Goal: Task Accomplishment & Management: Use online tool/utility

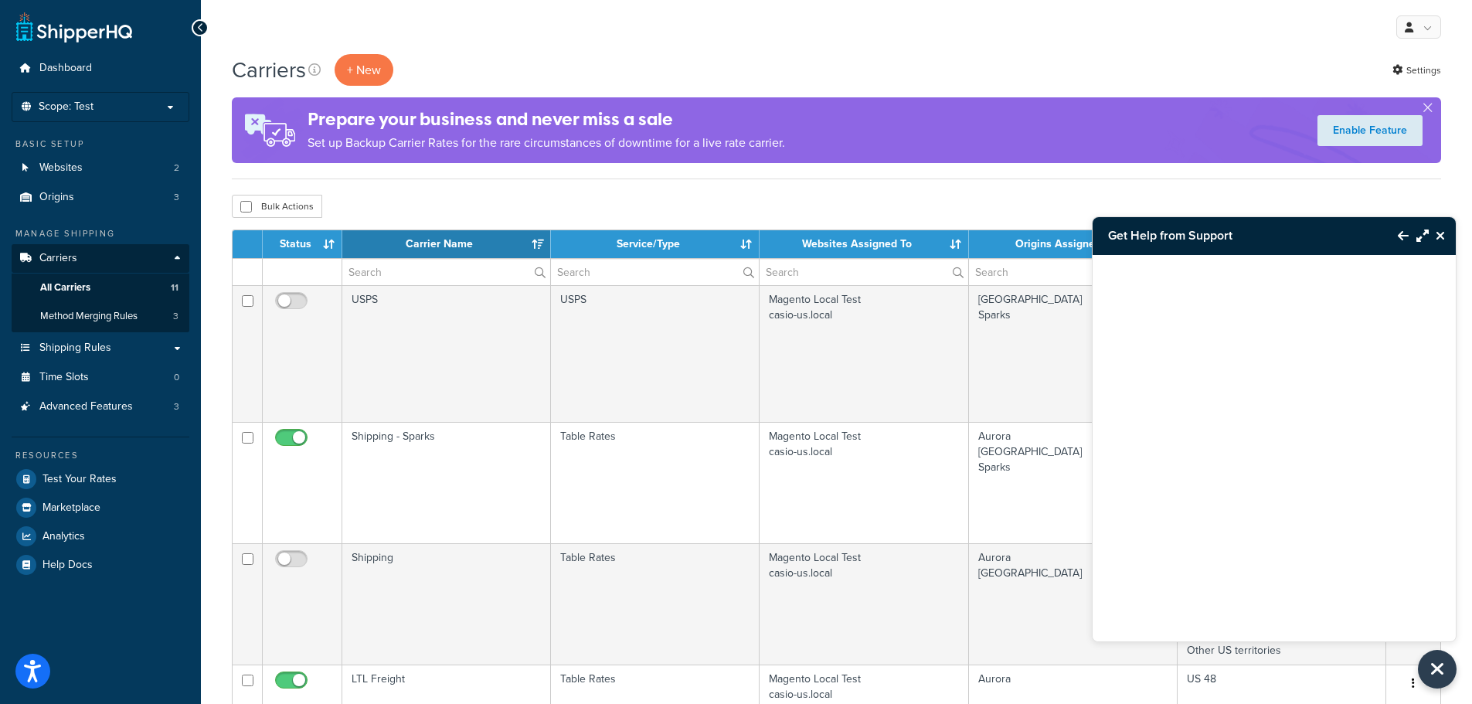
select select "15"
click at [121, 345] on link "Shipping Rules" at bounding box center [101, 348] width 178 height 29
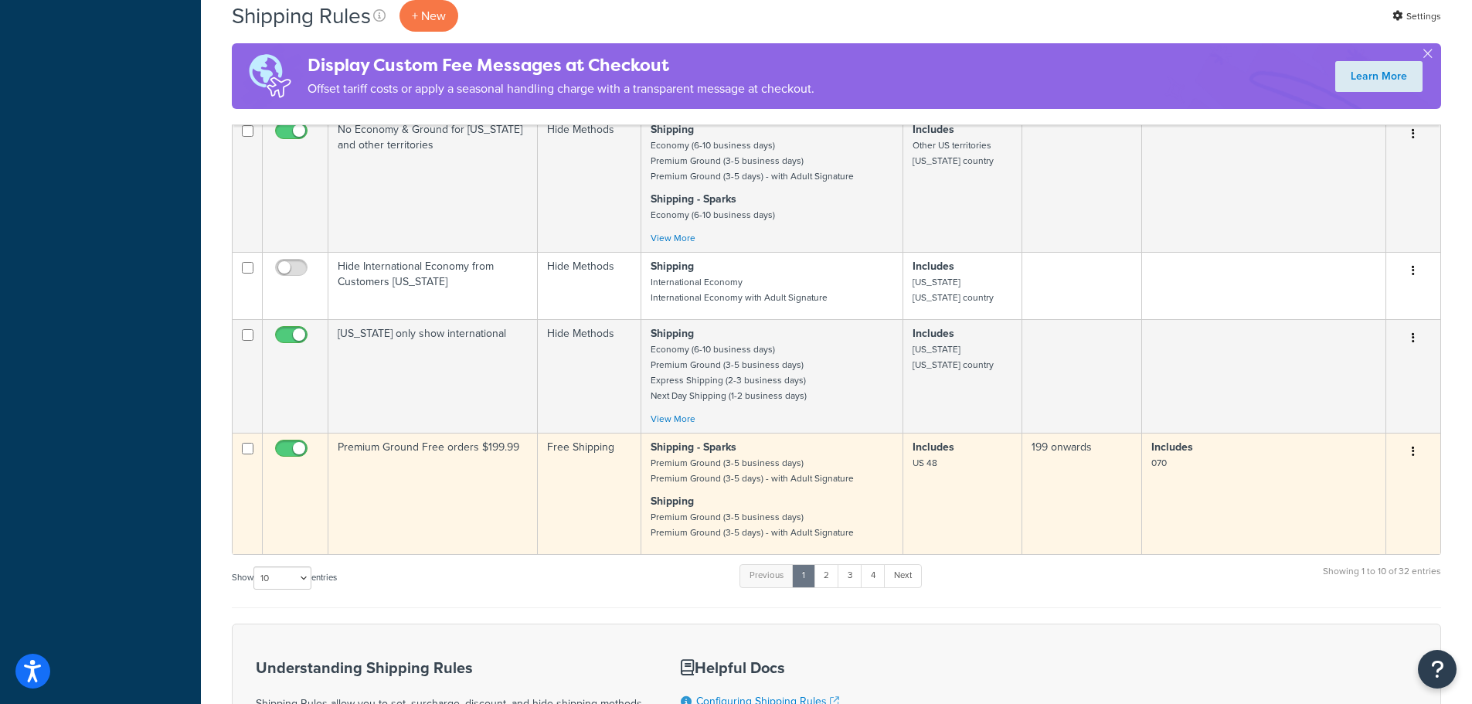
scroll to position [773, 0]
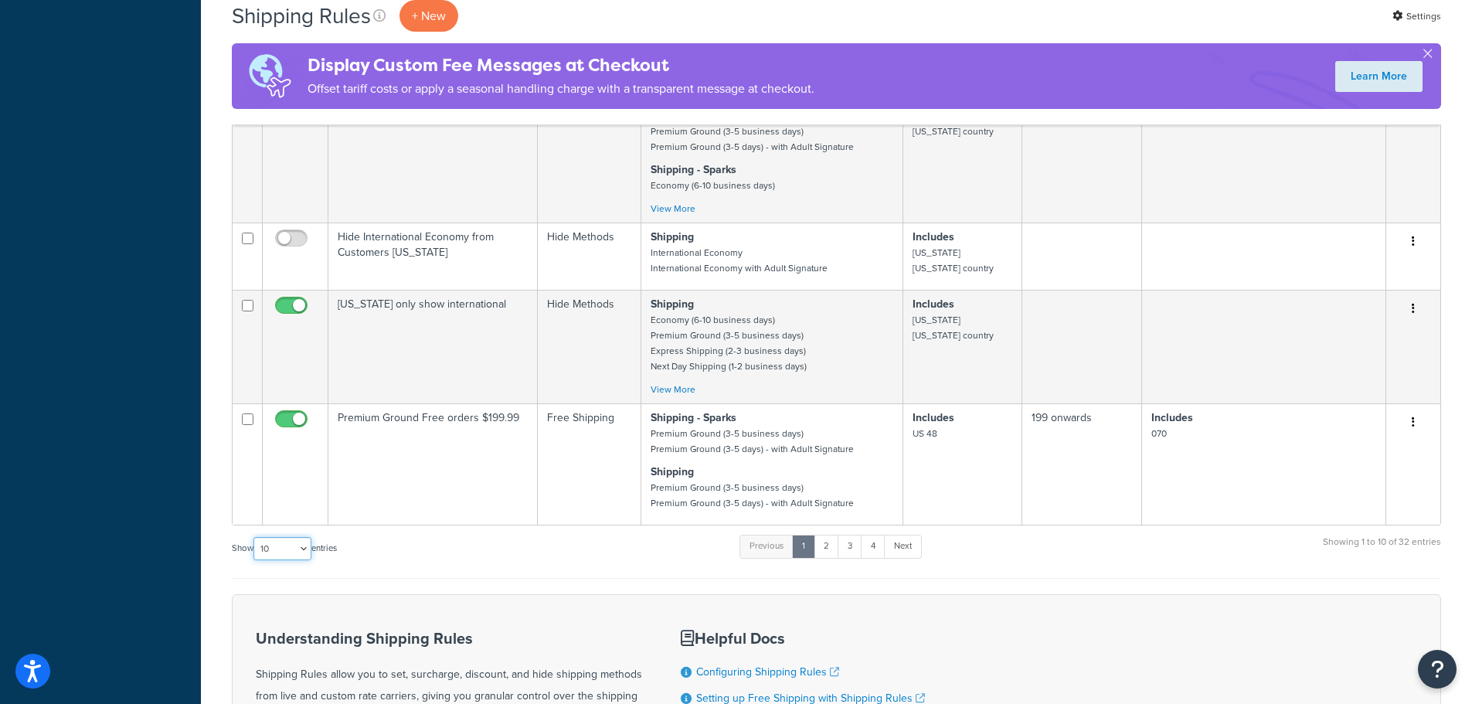
click at [294, 554] on select "10 15 25 50 100 1000" at bounding box center [282, 548] width 58 height 23
select select "50"
click at [255, 537] on select "10 15 25 50 100 1000" at bounding box center [282, 548] width 58 height 23
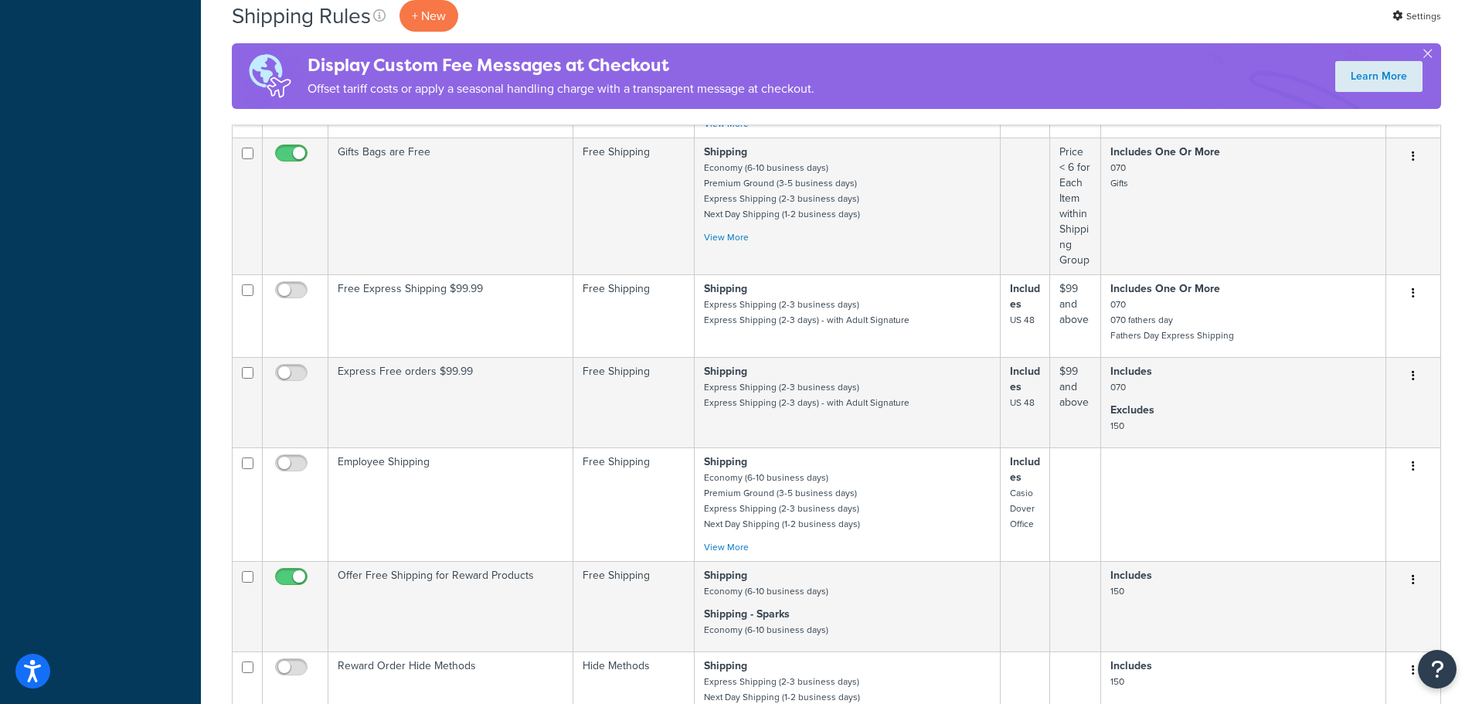
scroll to position [2859, 0]
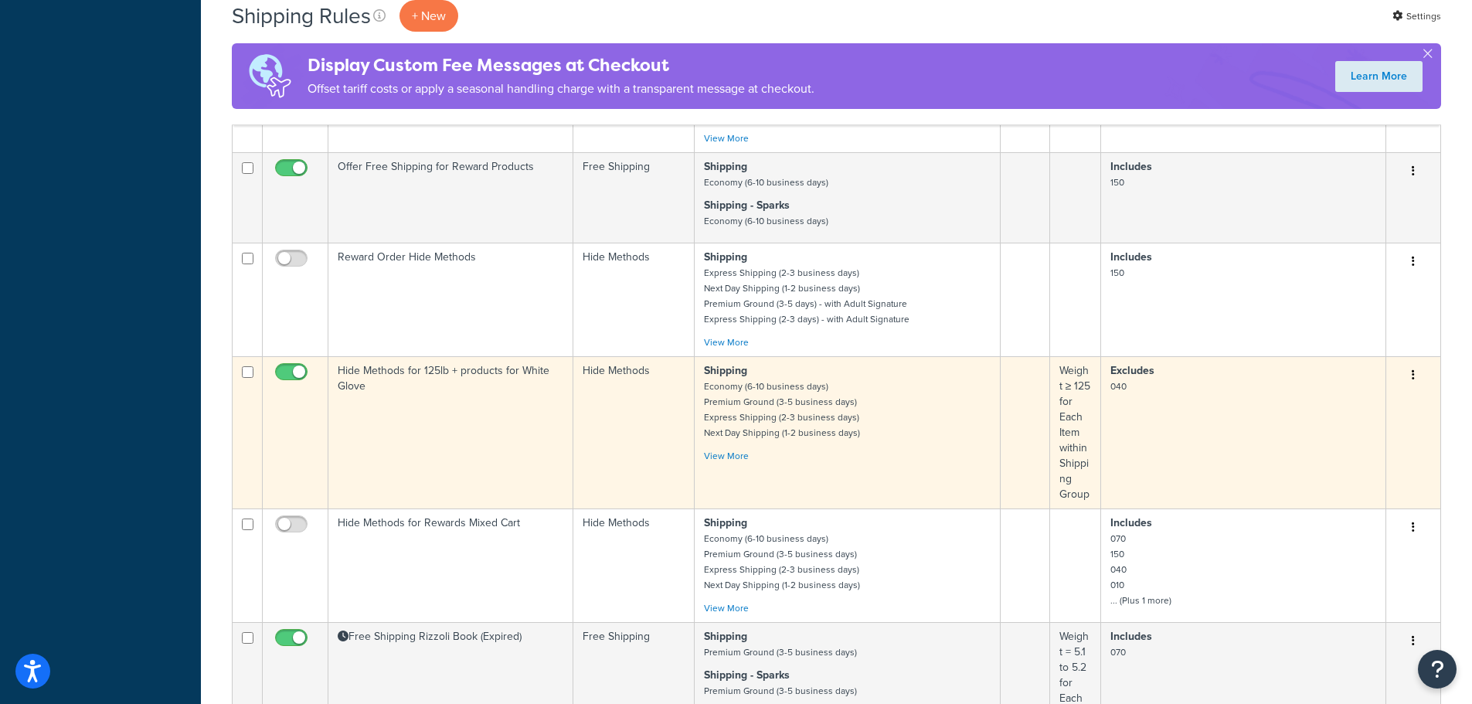
click at [428, 375] on td "Hide Methods for 125lb + products for White Glove" at bounding box center [450, 432] width 245 height 152
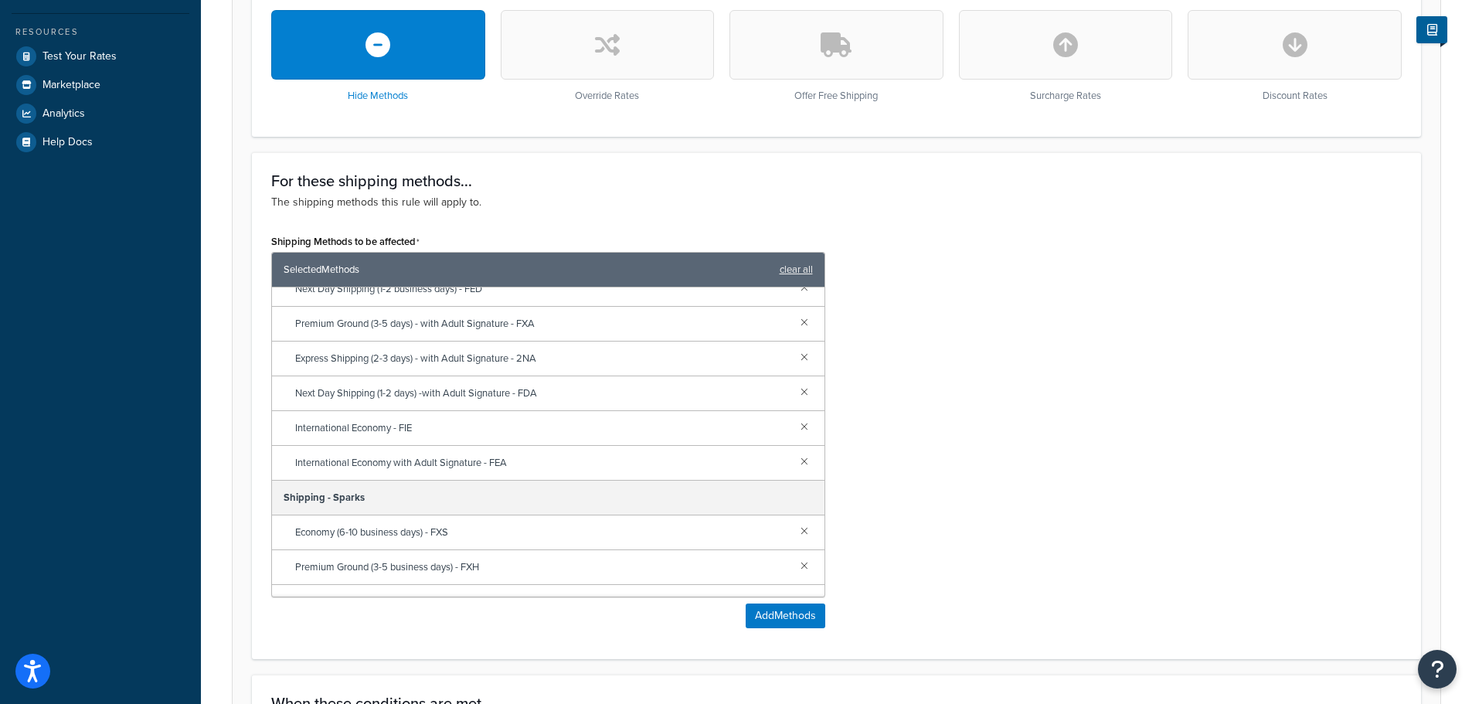
scroll to position [297, 0]
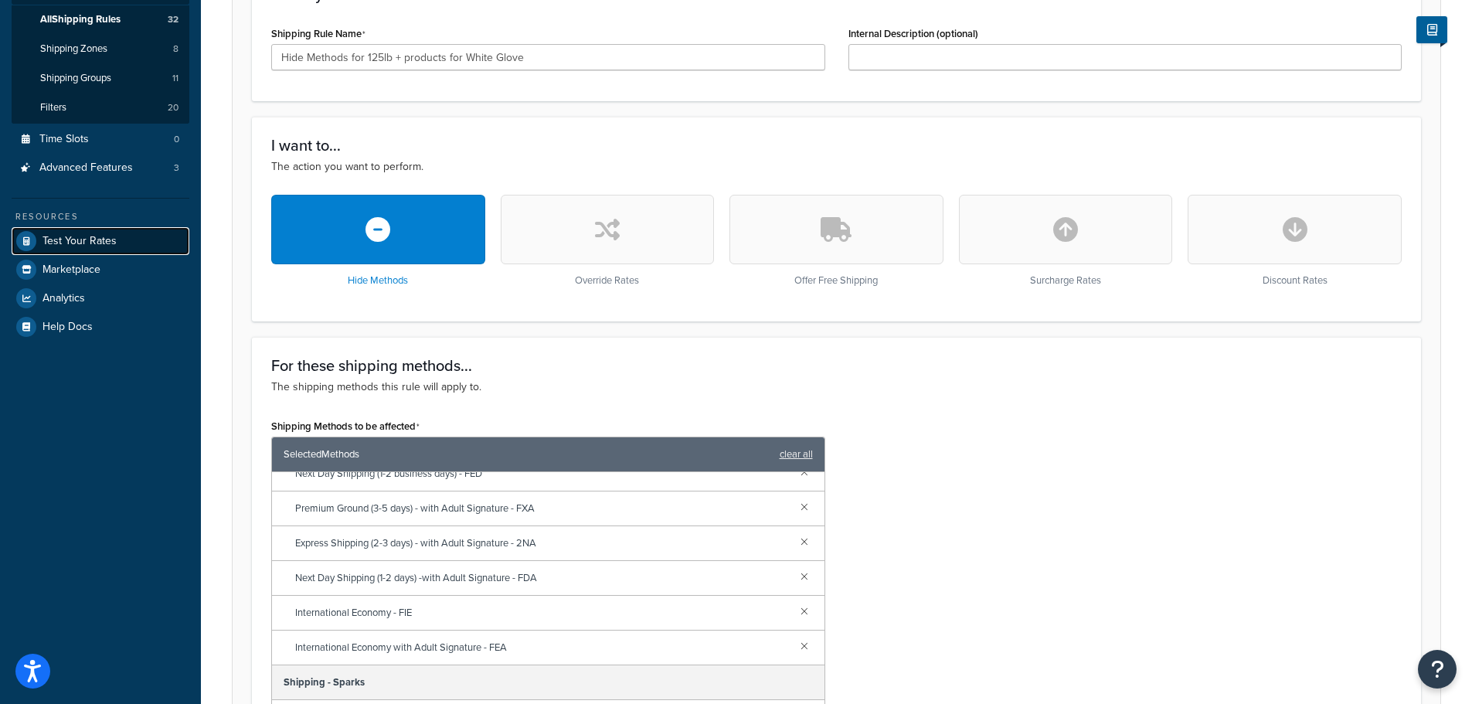
click at [107, 243] on span "Test Your Rates" at bounding box center [79, 241] width 74 height 13
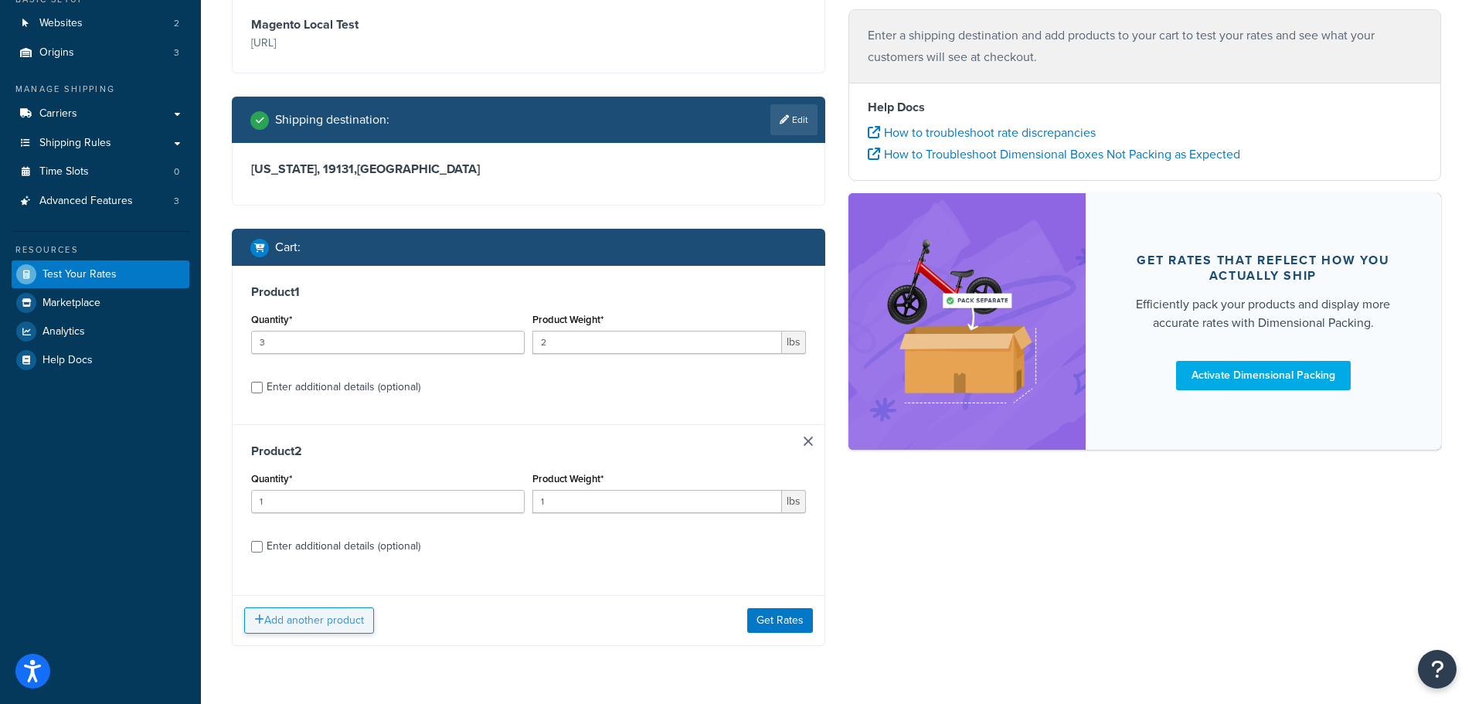
scroll to position [155, 0]
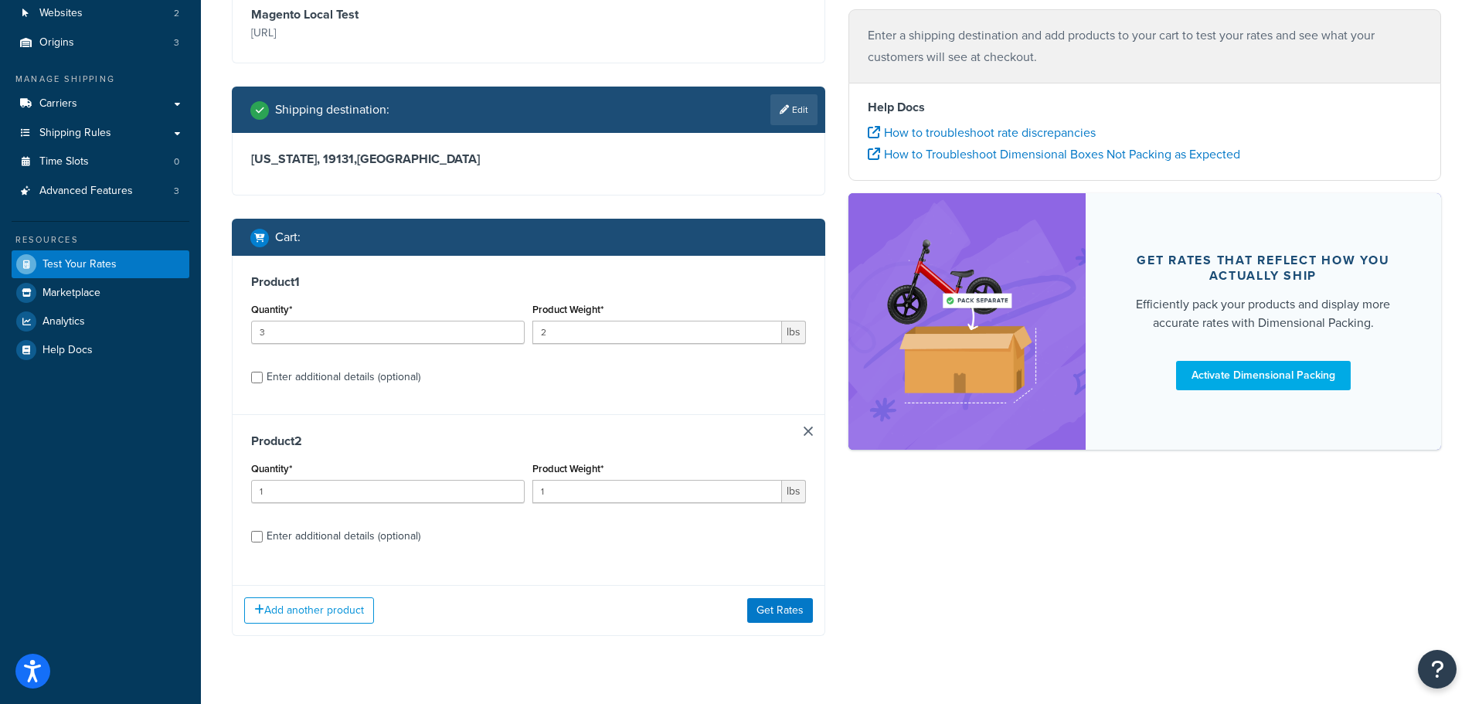
click at [804, 430] on link at bounding box center [808, 431] width 9 height 9
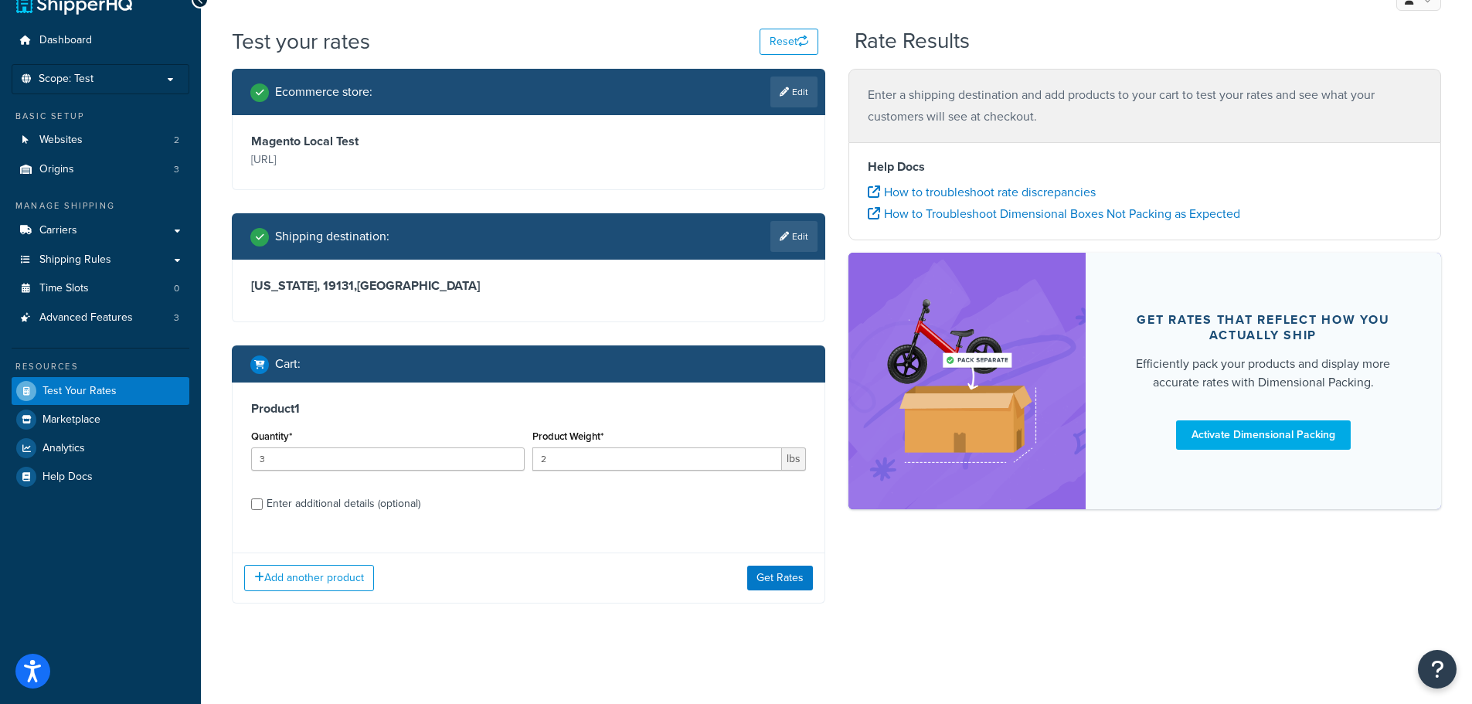
scroll to position [28, 0]
click at [327, 459] on input "3" at bounding box center [388, 458] width 274 height 23
drag, startPoint x: 327, startPoint y: 459, endPoint x: 260, endPoint y: 464, distance: 67.4
click at [260, 464] on input "3" at bounding box center [388, 458] width 274 height 23
type input "1"
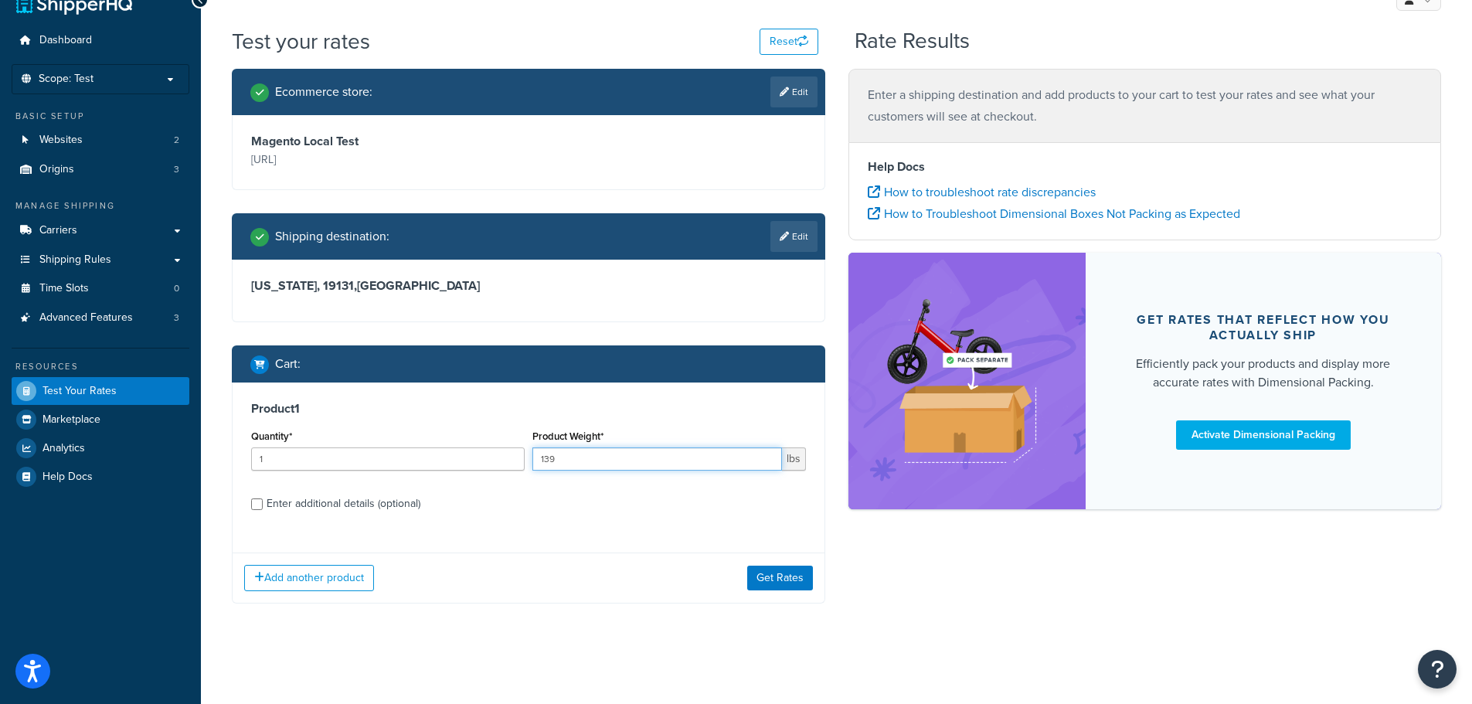
type input "139"
click at [308, 508] on div "Enter additional details (optional)" at bounding box center [344, 504] width 154 height 22
click at [263, 508] on input "Enter additional details (optional)" at bounding box center [257, 504] width 12 height 12
checkbox input "true"
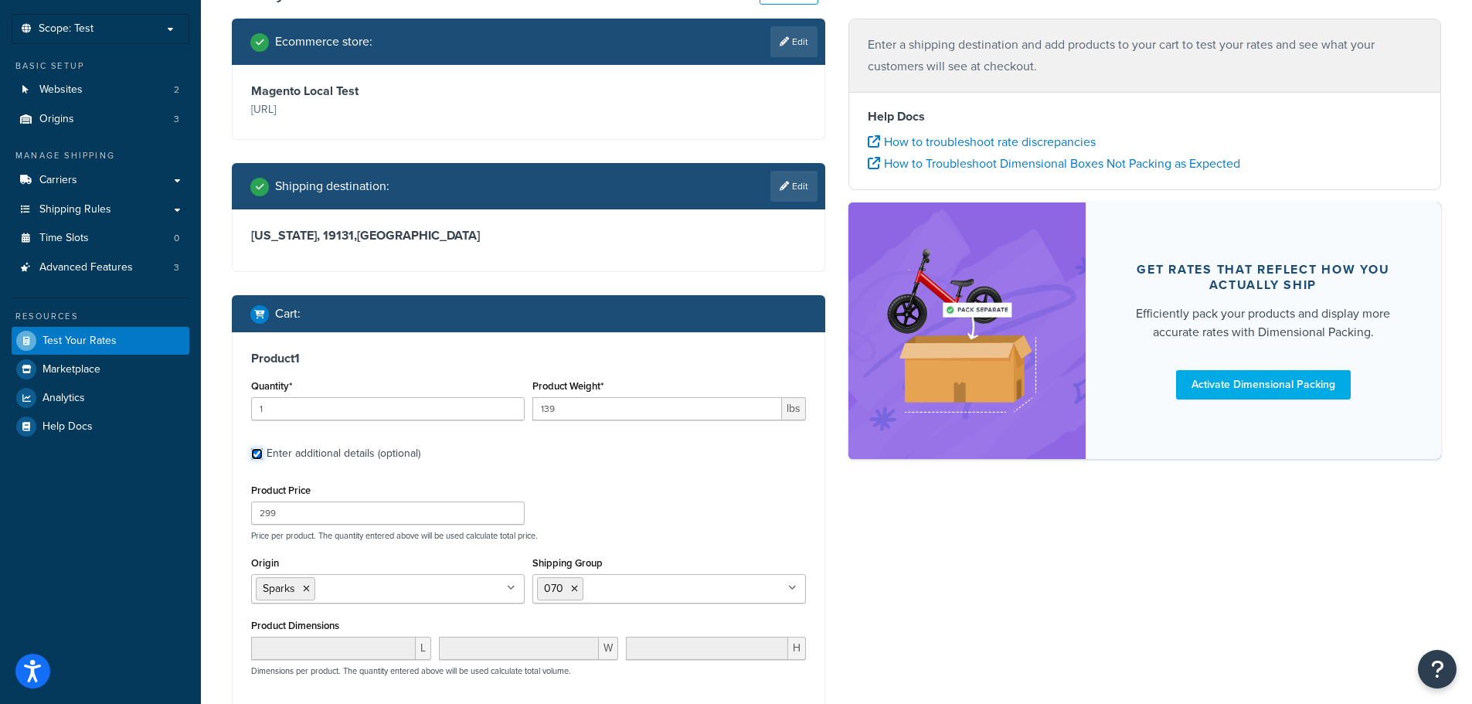
scroll to position [105, 0]
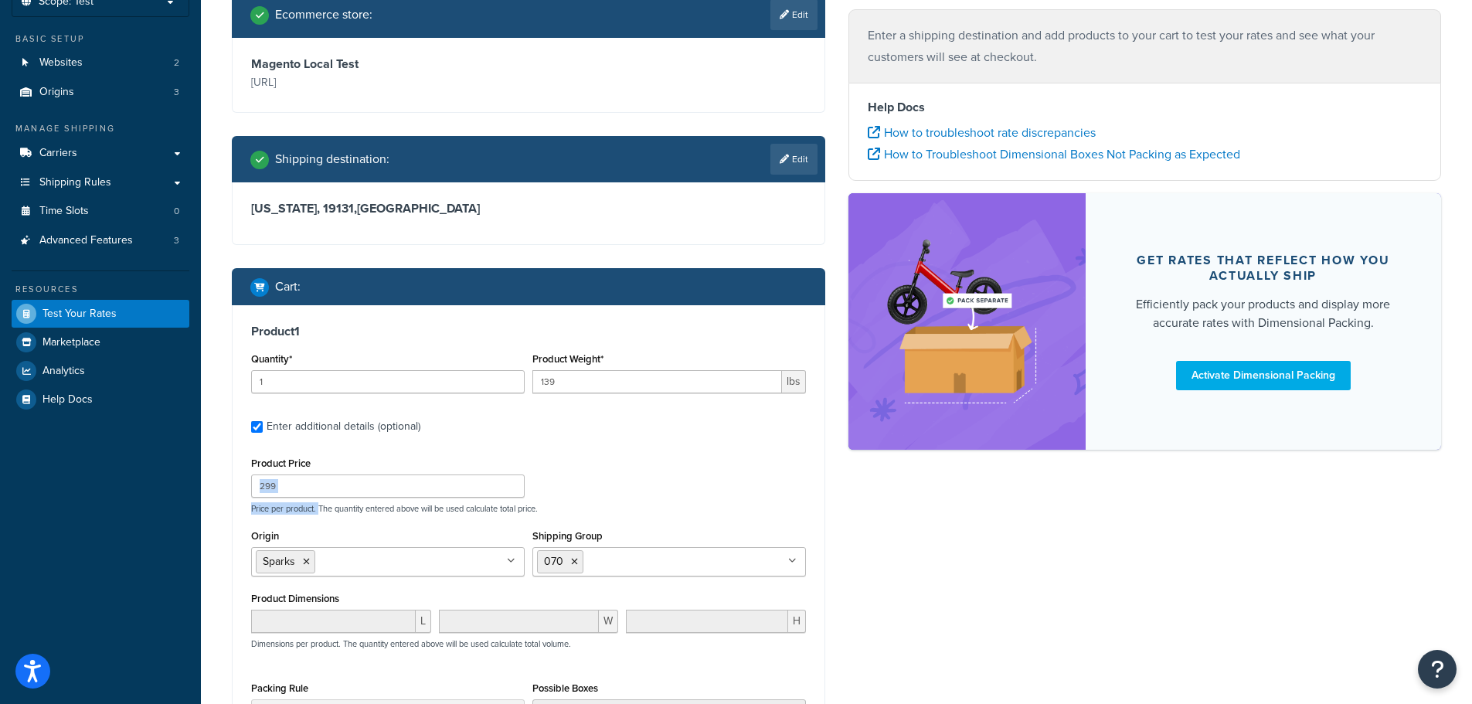
drag, startPoint x: 321, startPoint y: 498, endPoint x: 312, endPoint y: 497, distance: 8.6
click at [312, 497] on div "Product Price 299 Price per product. The quantity entered above will be used ca…" at bounding box center [528, 483] width 563 height 61
drag, startPoint x: 305, startPoint y: 489, endPoint x: 248, endPoint y: 487, distance: 57.2
click at [248, 487] on div "Product Price 299" at bounding box center [387, 475] width 281 height 45
type input "50"
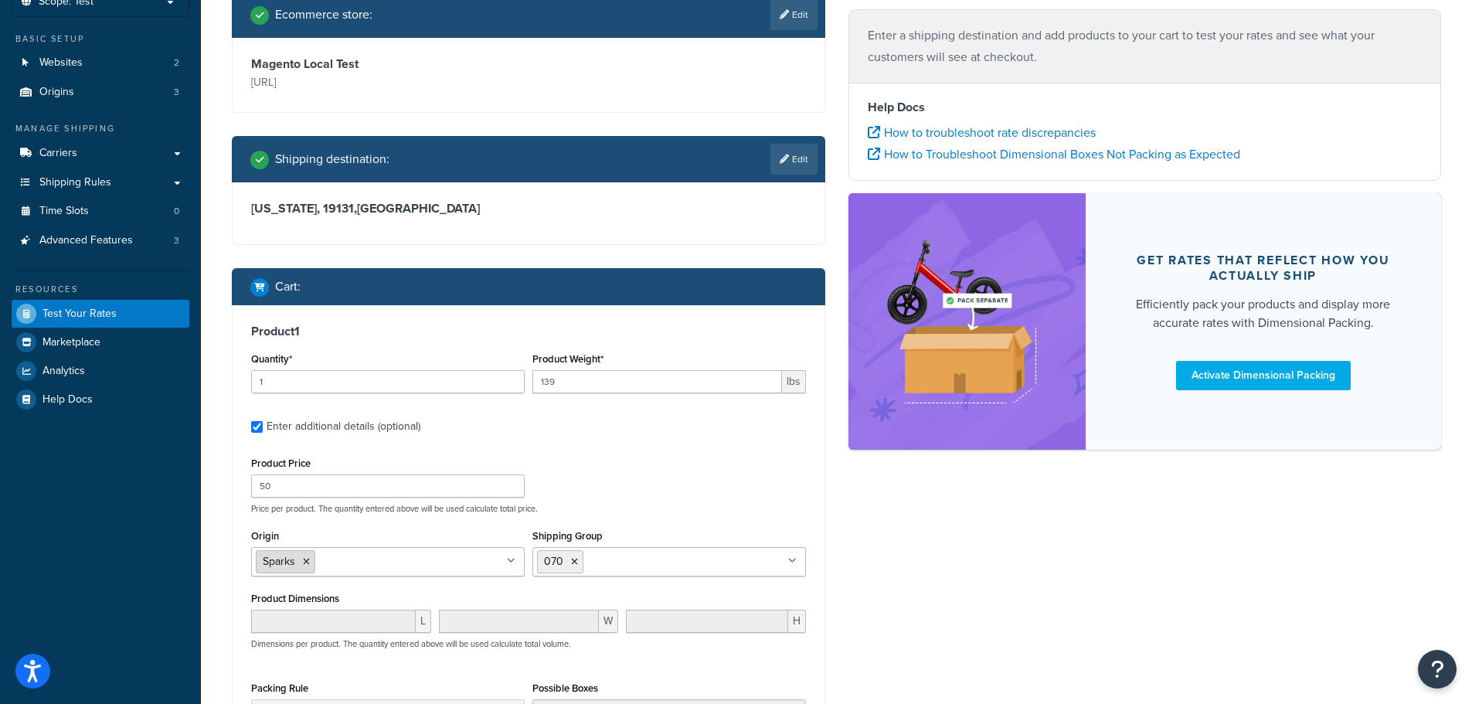
click at [303, 559] on icon at bounding box center [306, 561] width 7 height 9
click at [664, 569] on input "Shipping Group" at bounding box center [655, 560] width 137 height 17
click at [624, 563] on icon at bounding box center [625, 561] width 7 height 9
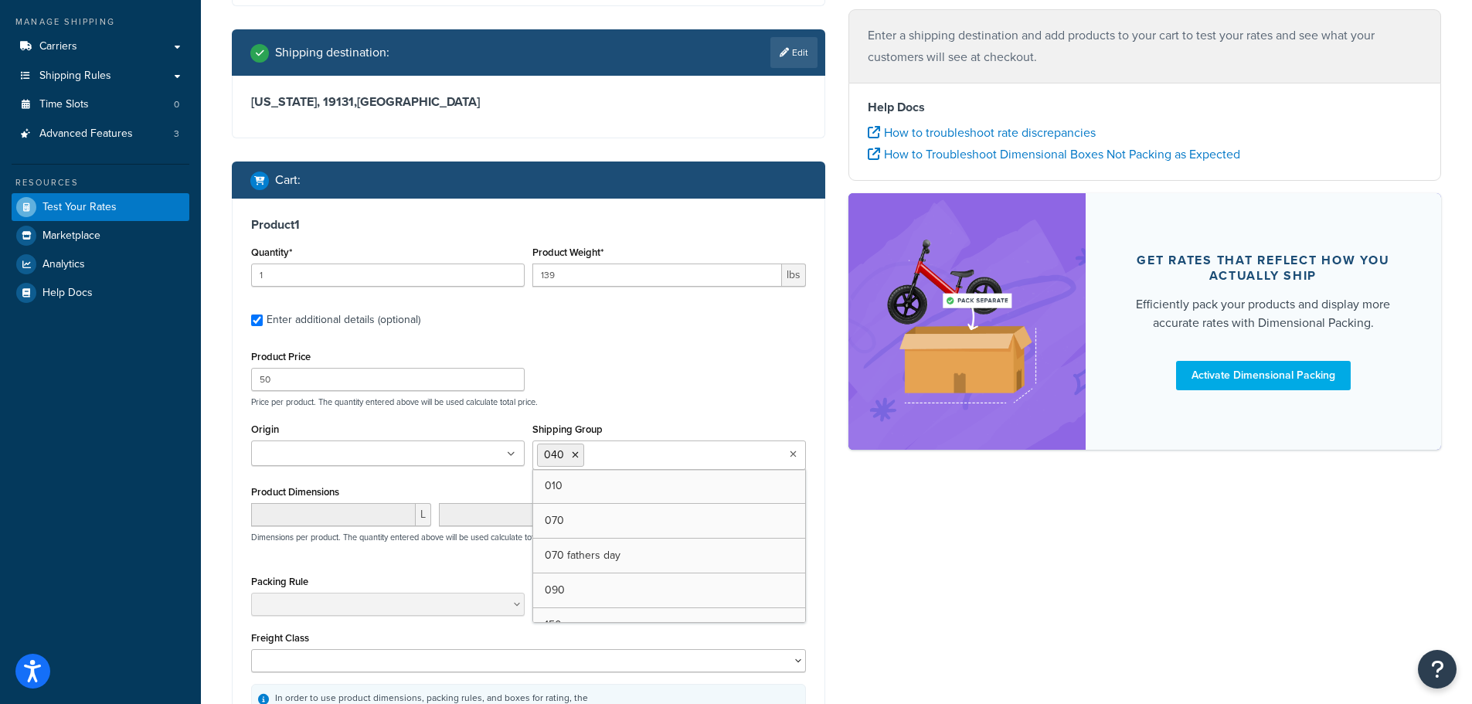
scroll to position [414, 0]
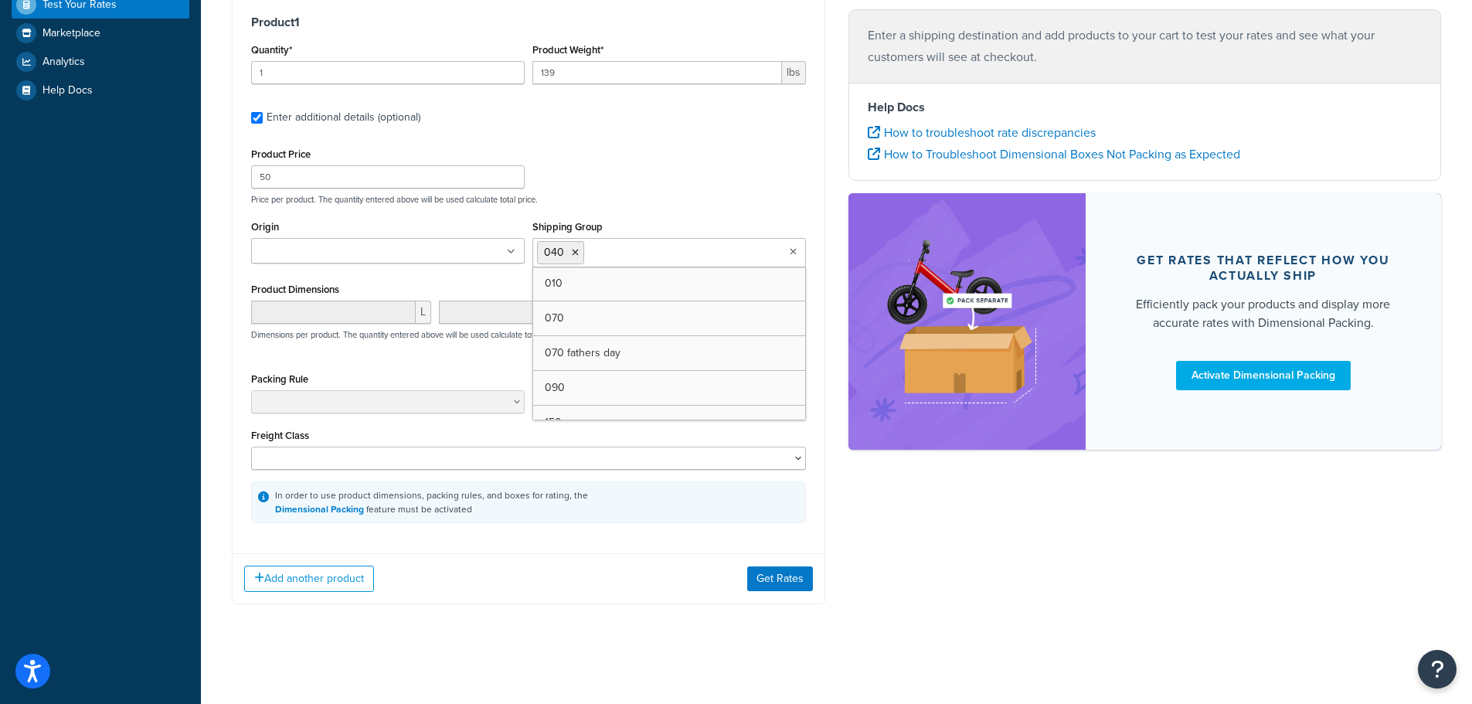
drag, startPoint x: 557, startPoint y: 563, endPoint x: 580, endPoint y: 563, distance: 22.4
click at [558, 563] on div "Add another product Get Rates" at bounding box center [529, 578] width 592 height 50
click at [766, 582] on button "Get Rates" at bounding box center [780, 578] width 66 height 25
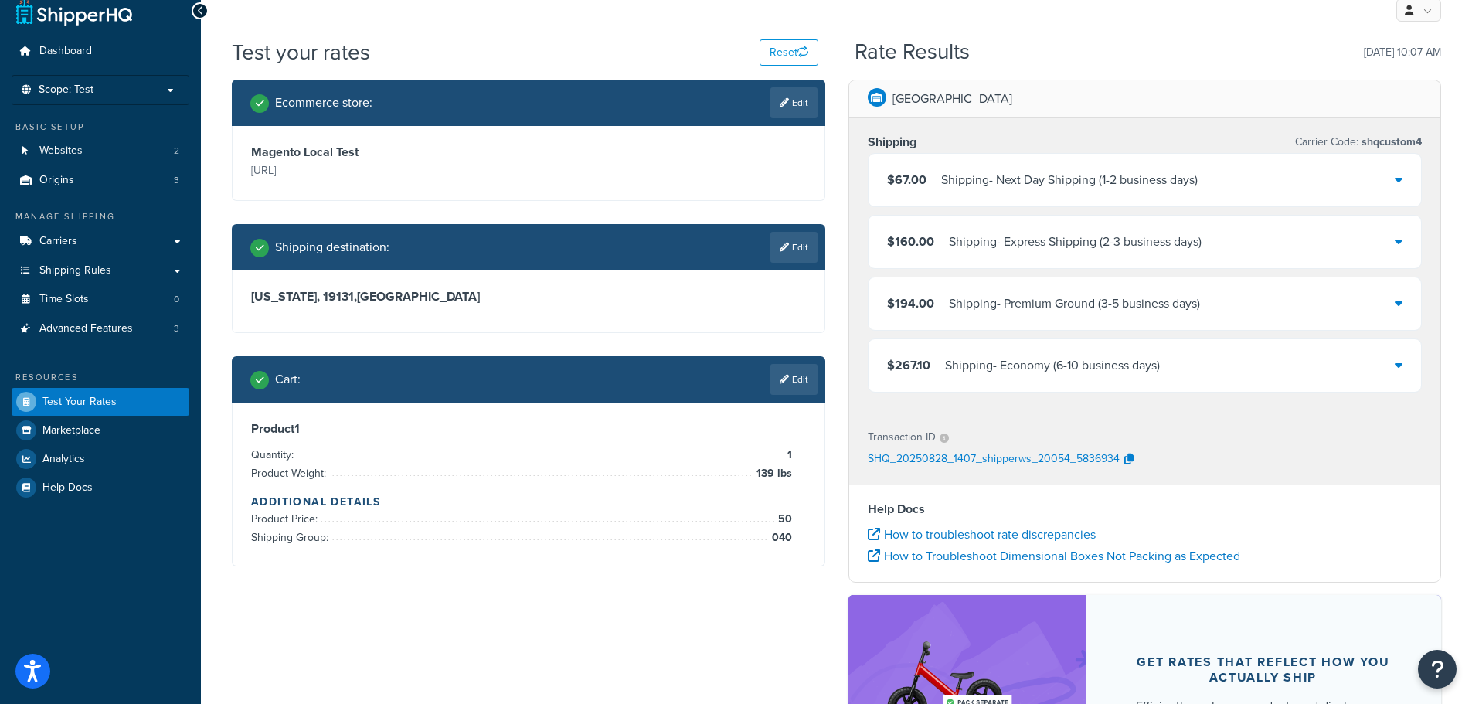
scroll to position [0, 0]
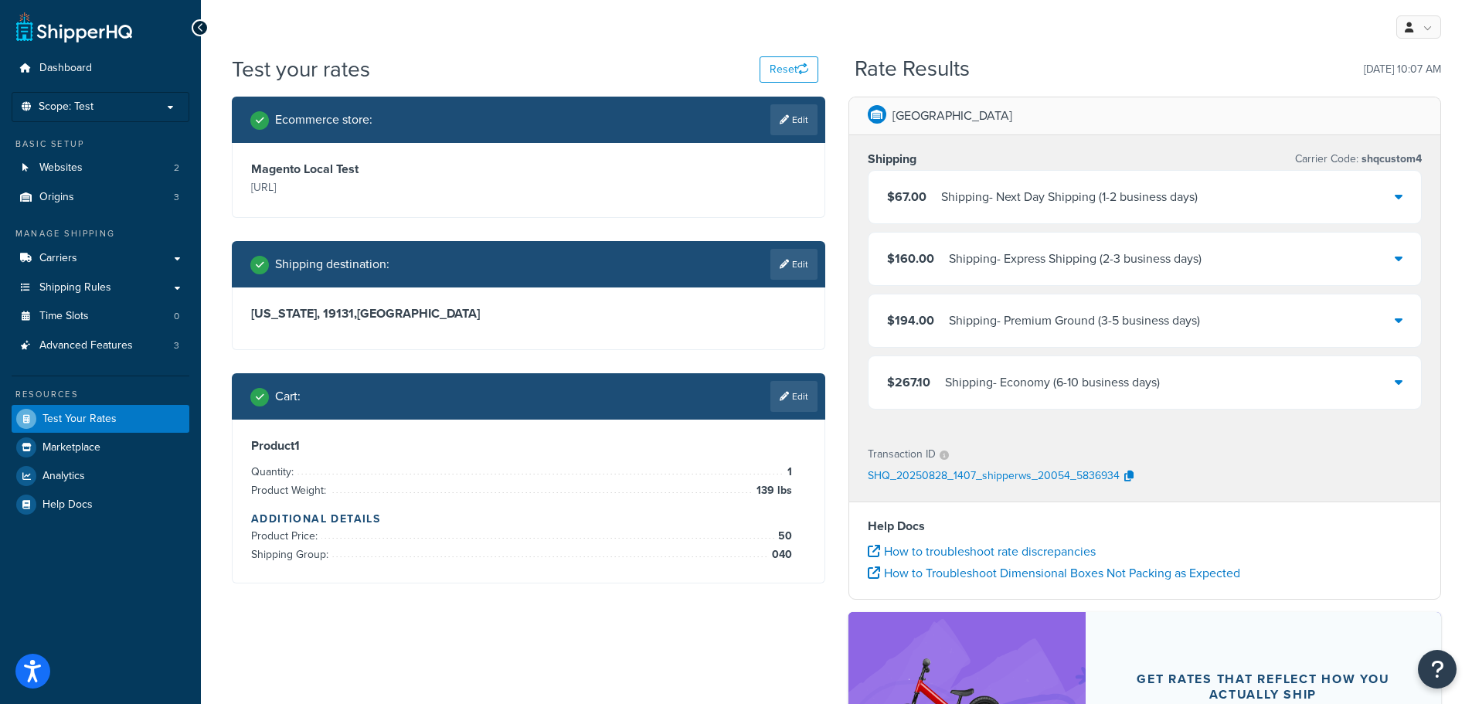
click at [1396, 192] on icon at bounding box center [1399, 196] width 8 height 12
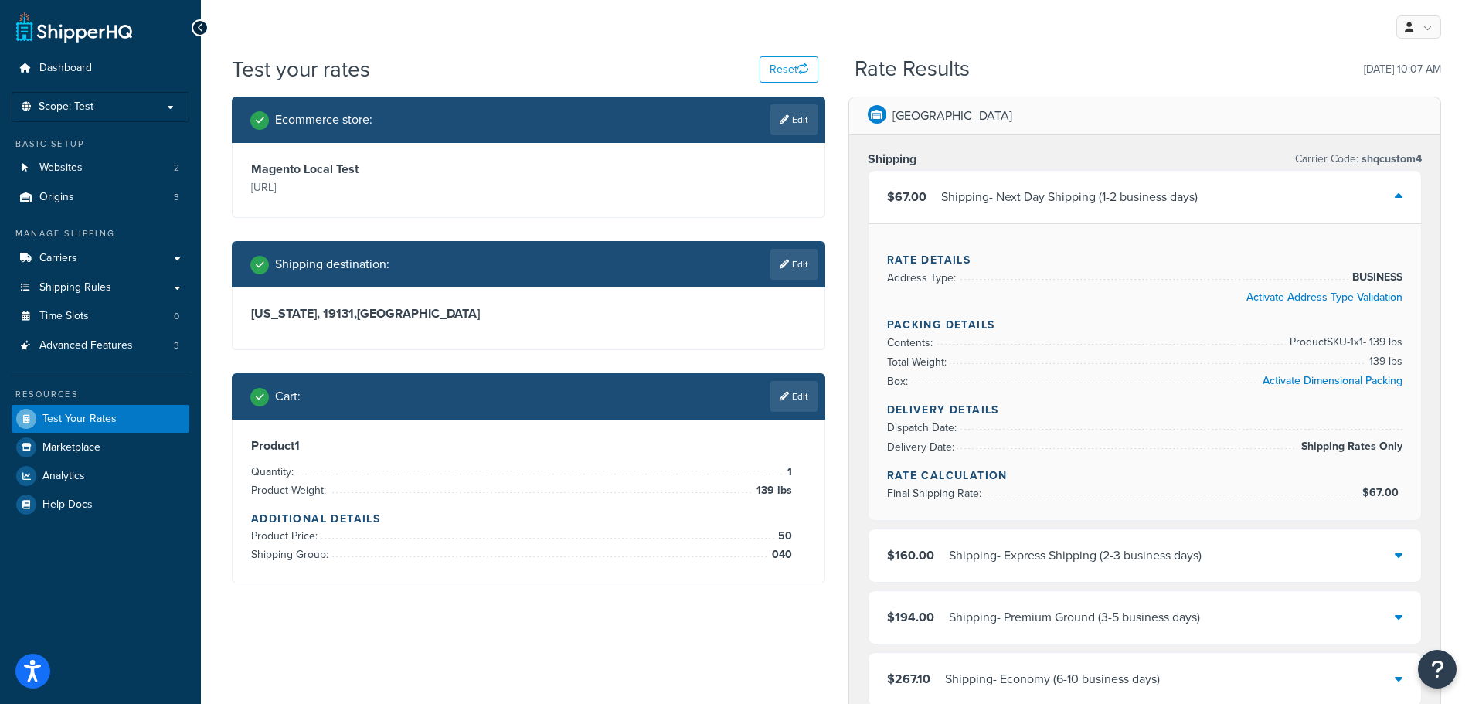
click at [1388, 205] on div "$67.00 Shipping - Next Day Shipping (1-2 business days)" at bounding box center [1145, 197] width 553 height 53
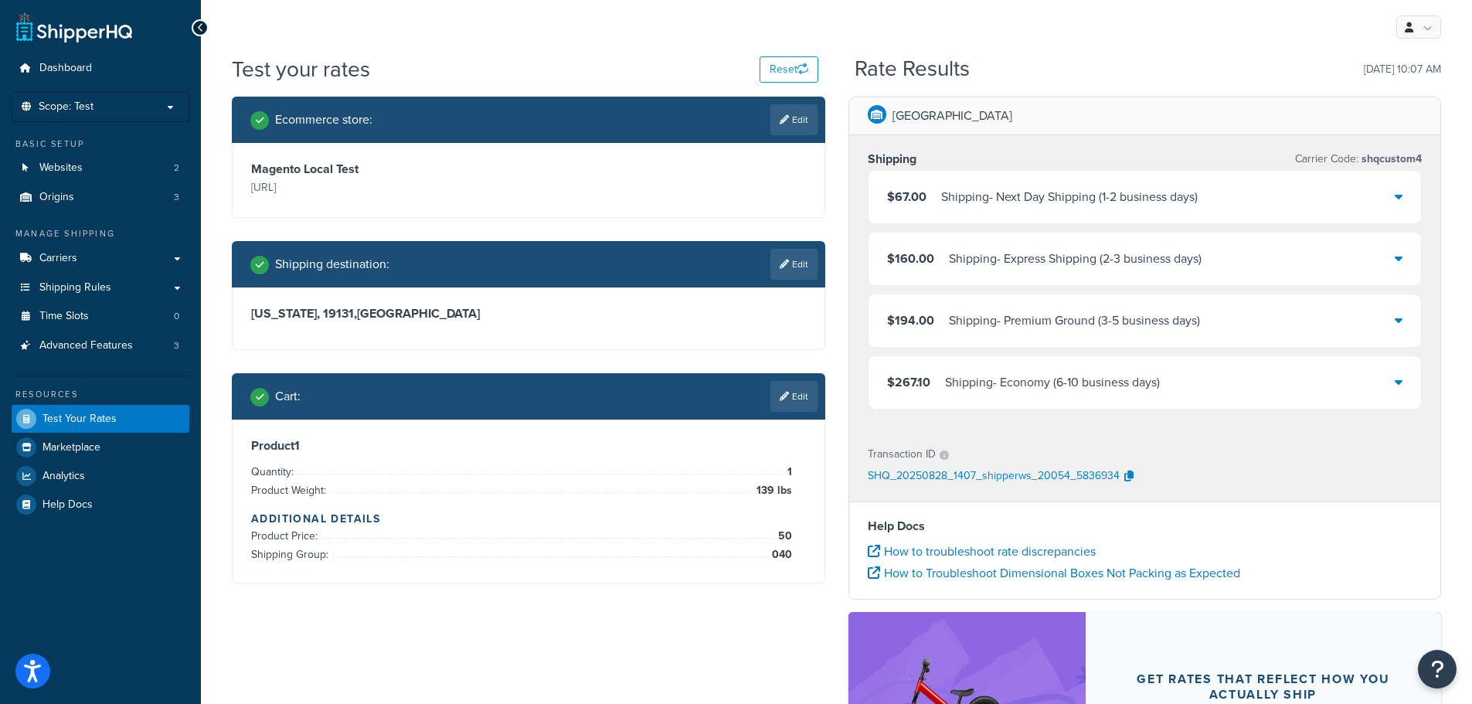
click at [1388, 205] on div "$67.00 Shipping - Next Day Shipping (1-2 business days)" at bounding box center [1145, 197] width 553 height 53
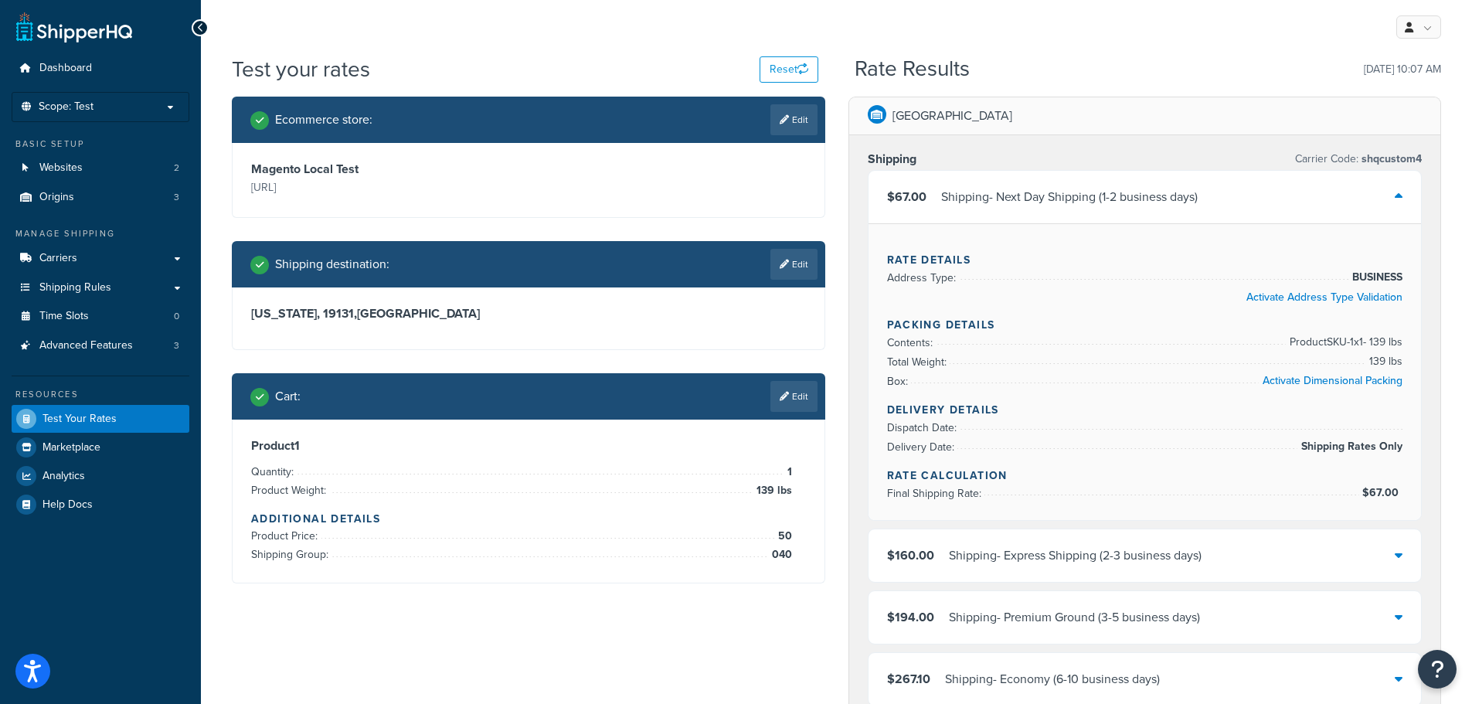
click at [1388, 205] on div "$67.00 Shipping - Next Day Shipping (1-2 business days)" at bounding box center [1145, 197] width 553 height 53
